Goal: Task Accomplishment & Management: Complete application form

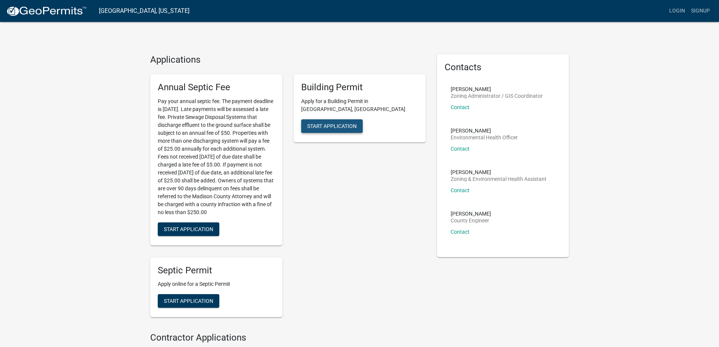
click at [334, 123] on span "Start Application" at bounding box center [331, 126] width 49 height 6
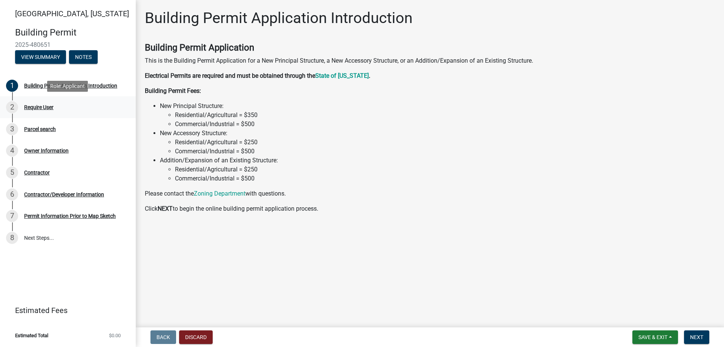
click at [38, 106] on div "Require User" at bounding box center [38, 107] width 29 height 5
click at [695, 336] on span "Next" at bounding box center [696, 337] width 13 height 6
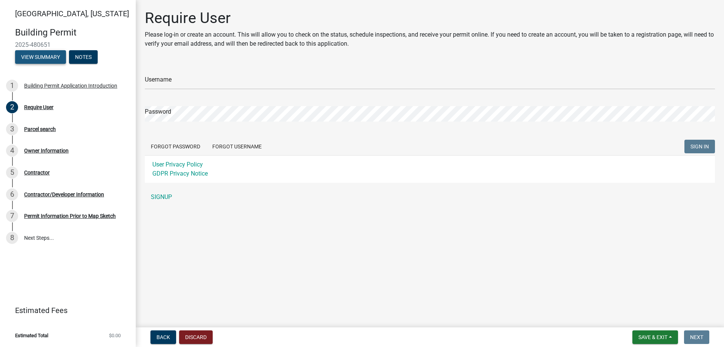
click at [39, 58] on button "View Summary" at bounding box center [40, 57] width 51 height 14
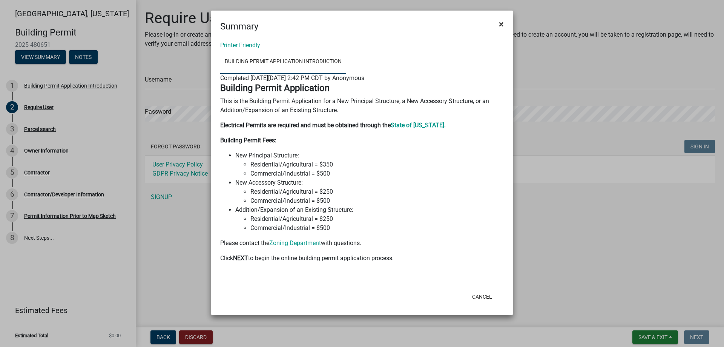
click at [501, 25] on span "×" at bounding box center [501, 24] width 5 height 11
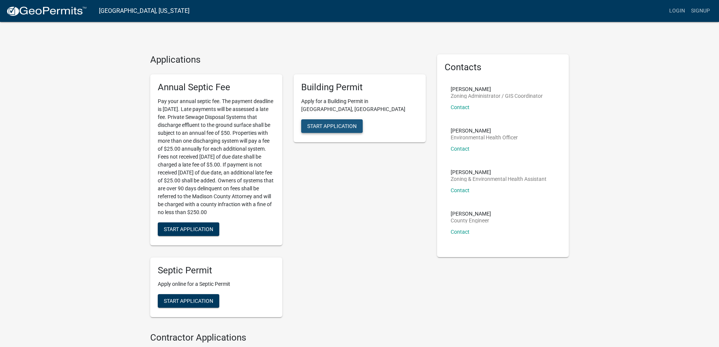
click at [331, 123] on span "Start Application" at bounding box center [331, 126] width 49 height 6
